Goal: Book appointment/travel/reservation

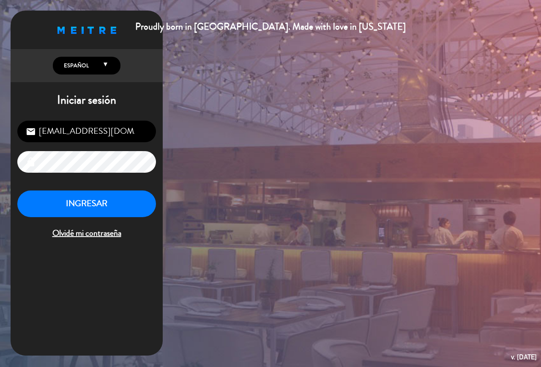
click at [122, 205] on button "INGRESAR" at bounding box center [86, 203] width 139 height 27
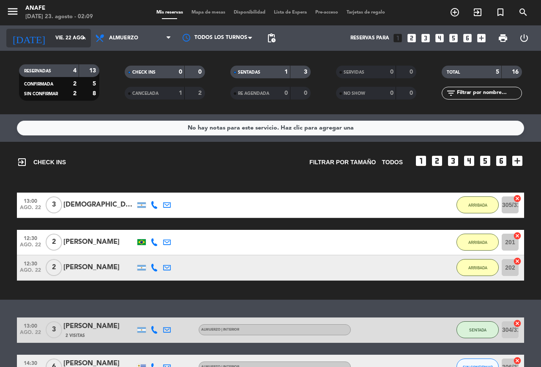
click at [80, 38] on icon "arrow_drop_down" at bounding box center [84, 38] width 10 height 10
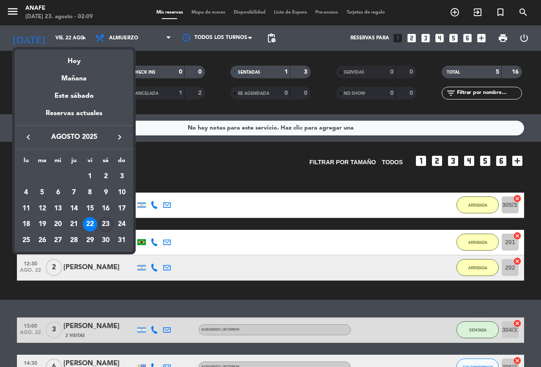
click at [105, 224] on div "23" at bounding box center [106, 224] width 14 height 14
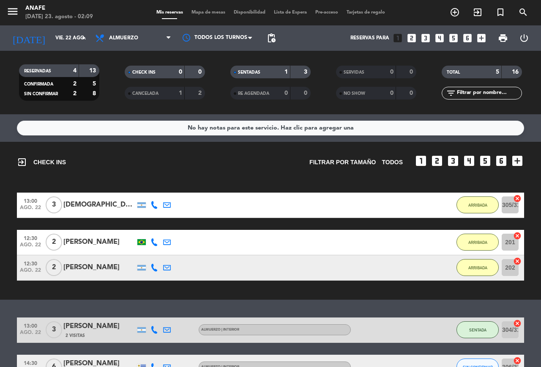
type input "sáb. 23 ago."
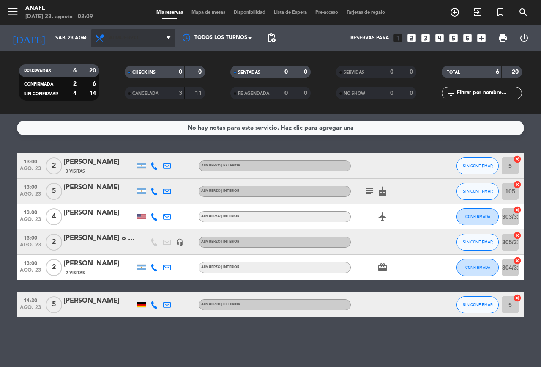
click at [159, 39] on span "Almuerzo" at bounding box center [133, 38] width 85 height 19
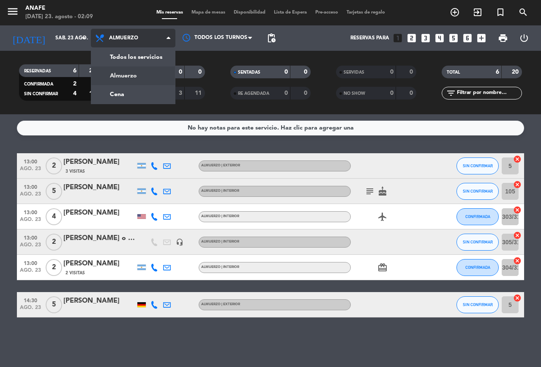
click at [145, 93] on div "menu [PERSON_NAME][DATE] 23. agosto - 02:09 Mis reservas Mapa de mesas Disponib…" at bounding box center [270, 57] width 541 height 114
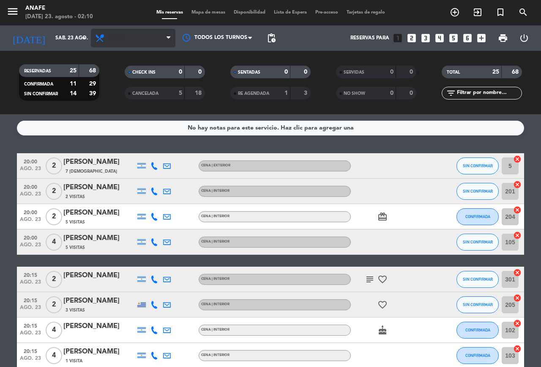
click at [158, 41] on span "Cena" at bounding box center [133, 38] width 85 height 19
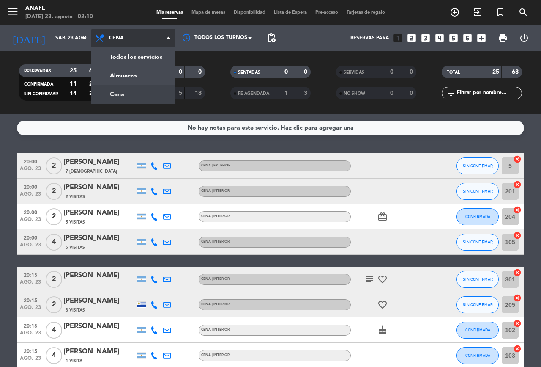
click at [146, 77] on div "menu [PERSON_NAME][DATE] 23. agosto - 02:10 Mis reservas Mapa de mesas Disponib…" at bounding box center [270, 57] width 541 height 114
